Goal: Find specific page/section: Find specific page/section

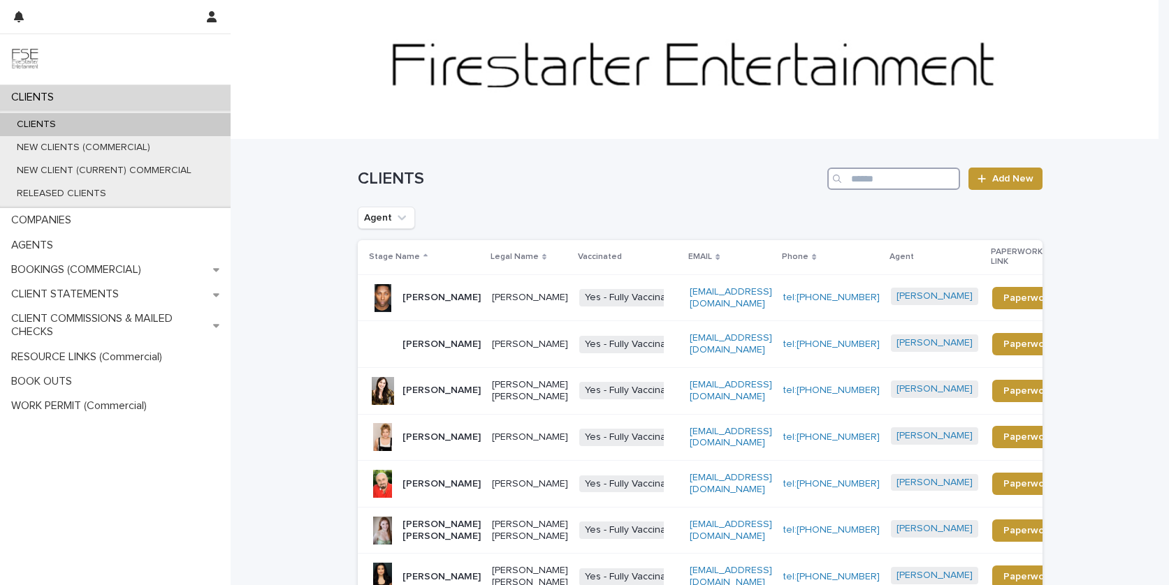
click at [897, 183] on input "Search" at bounding box center [893, 179] width 133 height 22
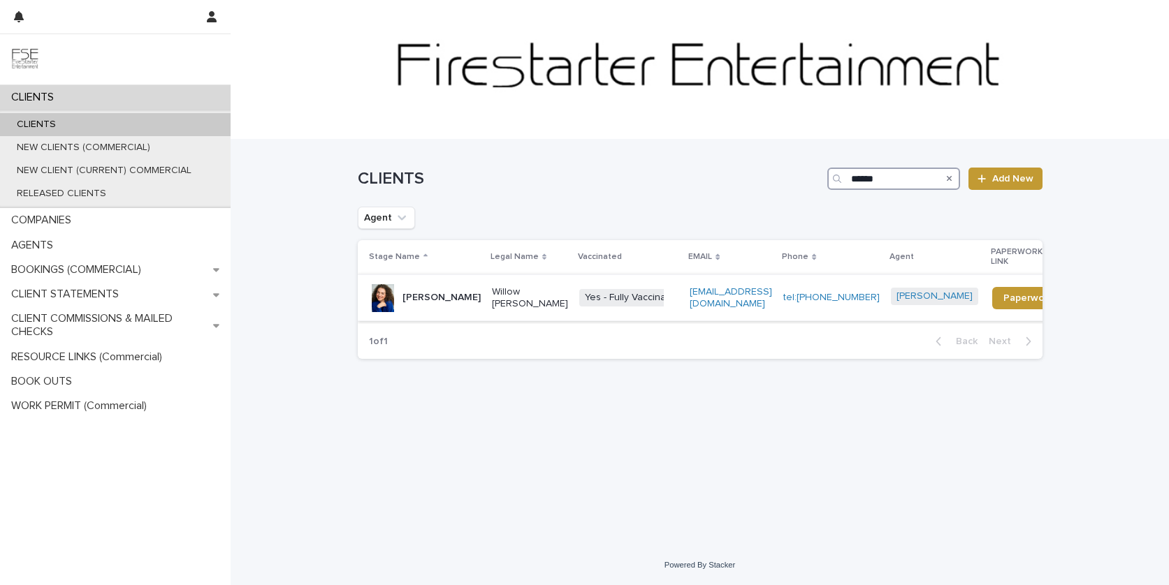
type input "******"
click at [476, 304] on p "[PERSON_NAME]" at bounding box center [441, 298] width 78 height 12
